Goal: Find specific page/section: Find specific page/section

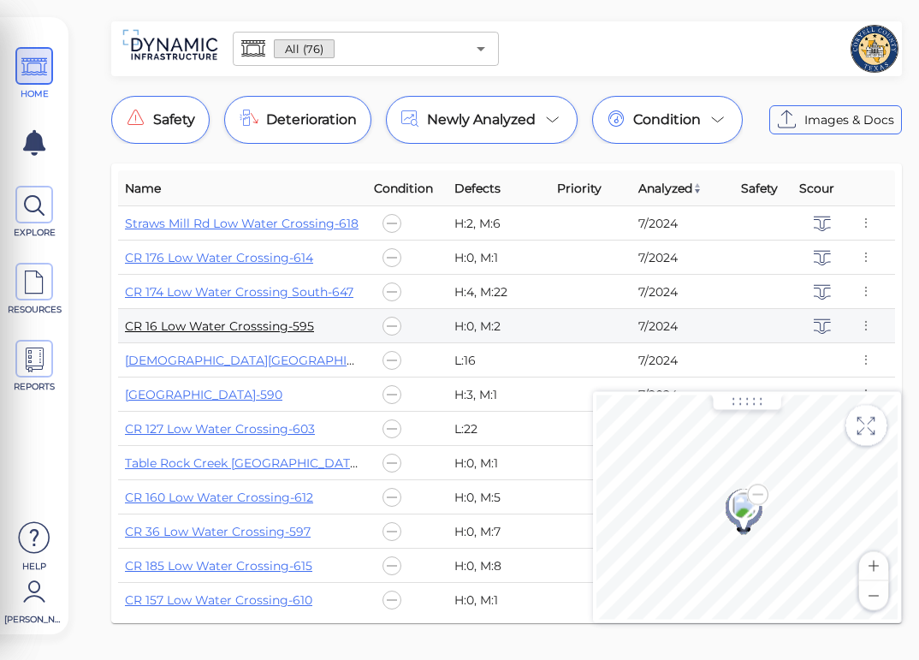
click at [245, 328] on link "CR 16 Low Water Crosssing-595" at bounding box center [219, 325] width 189 height 15
